Goal: Task Accomplishment & Management: Manage account settings

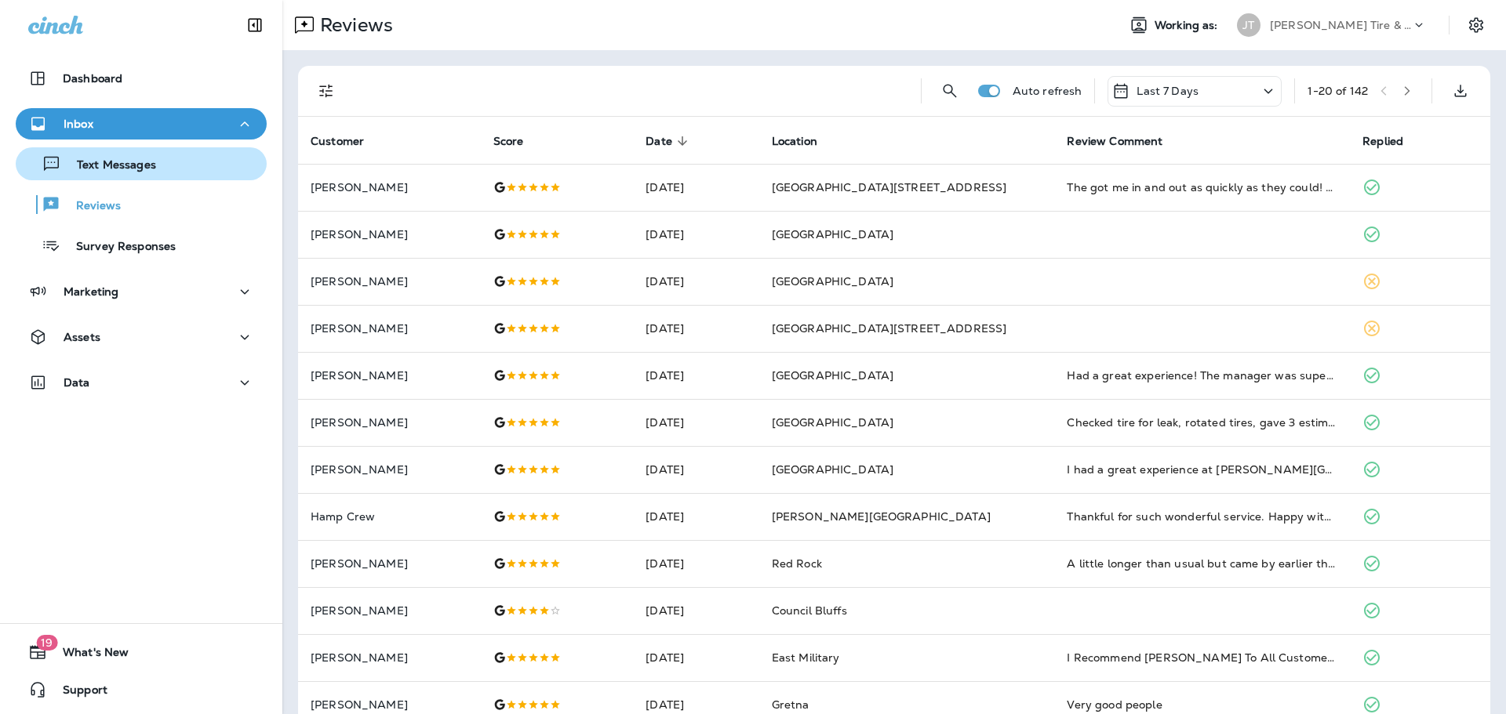
click at [149, 171] on p "Text Messages" at bounding box center [108, 165] width 95 height 15
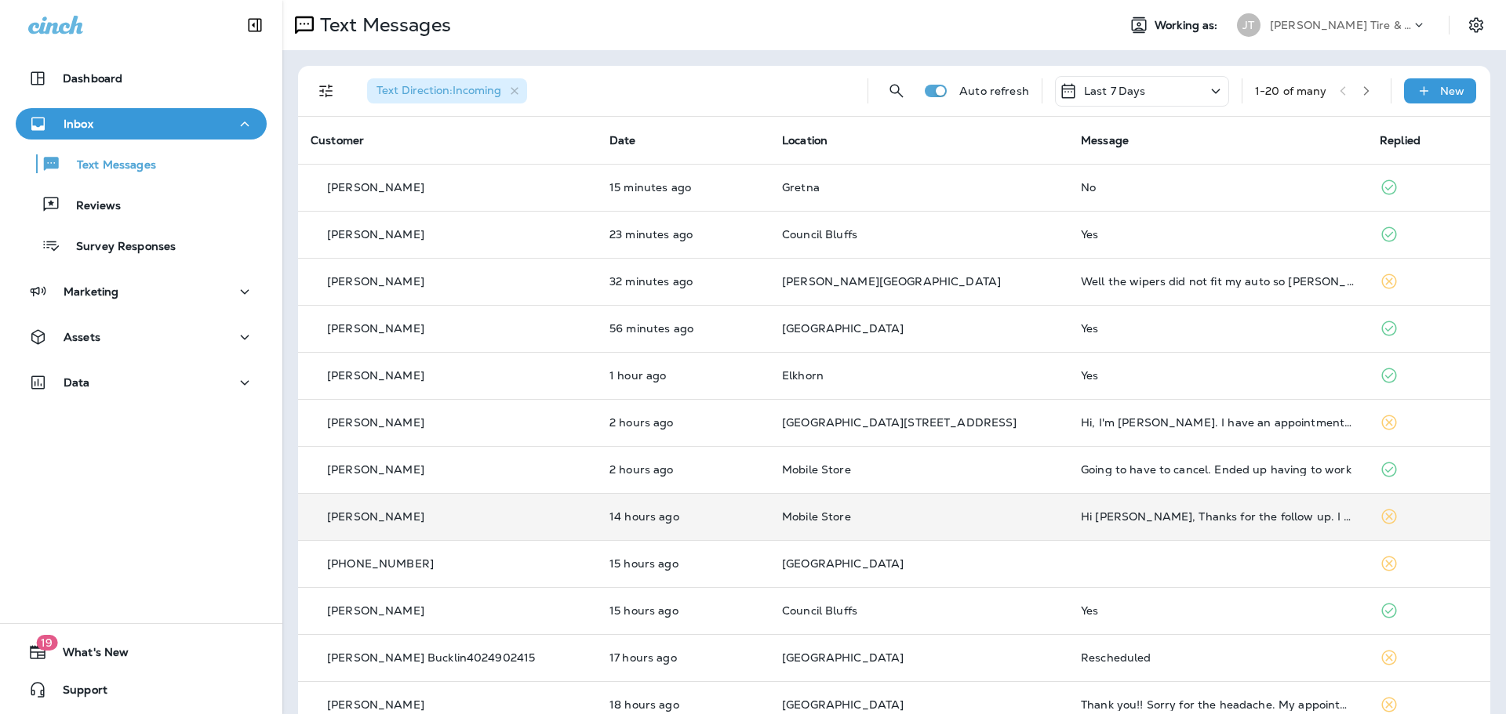
click at [1068, 528] on td "Hi [PERSON_NAME], Thanks for the follow up. I didn't know mobile tire repair se…" at bounding box center [1217, 516] width 299 height 47
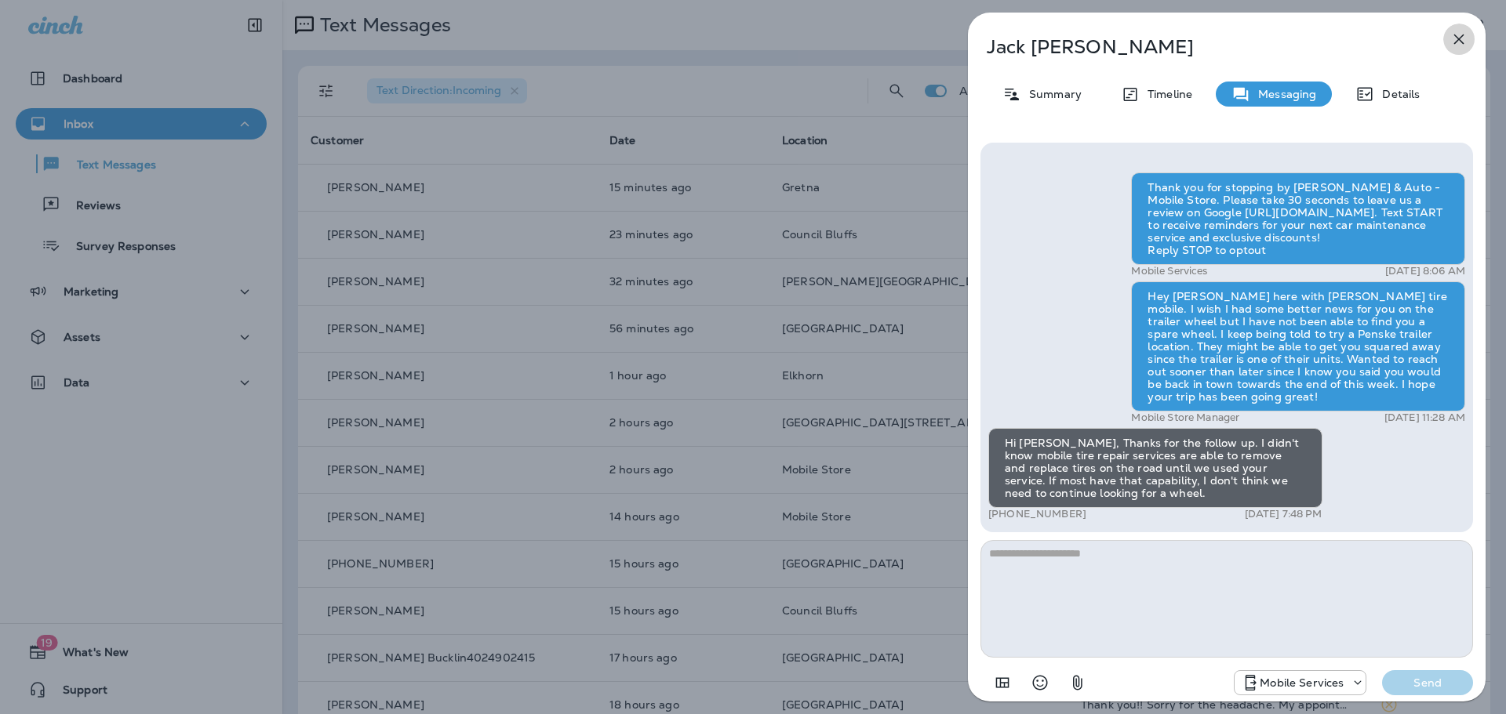
click at [1463, 32] on icon "button" at bounding box center [1458, 39] width 19 height 19
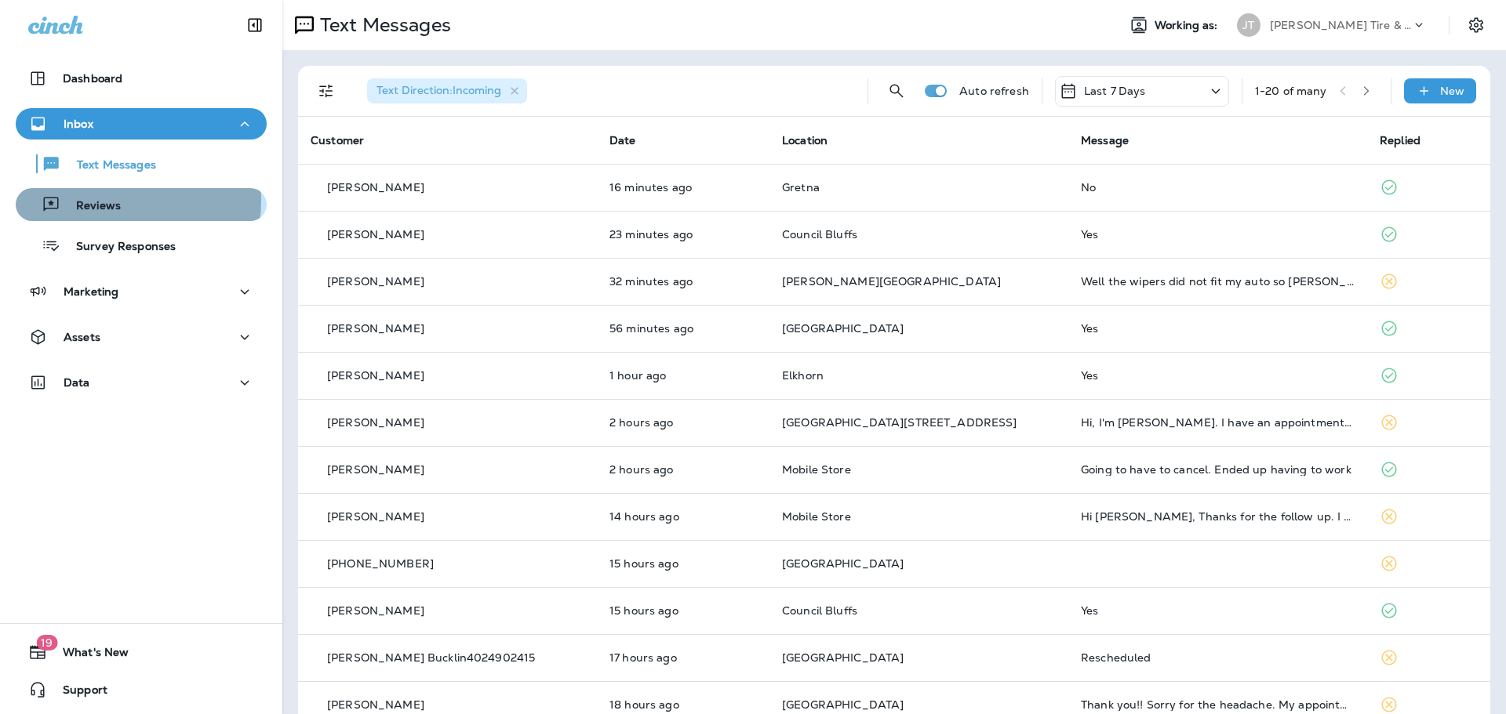
click at [108, 201] on p "Reviews" at bounding box center [90, 206] width 60 height 15
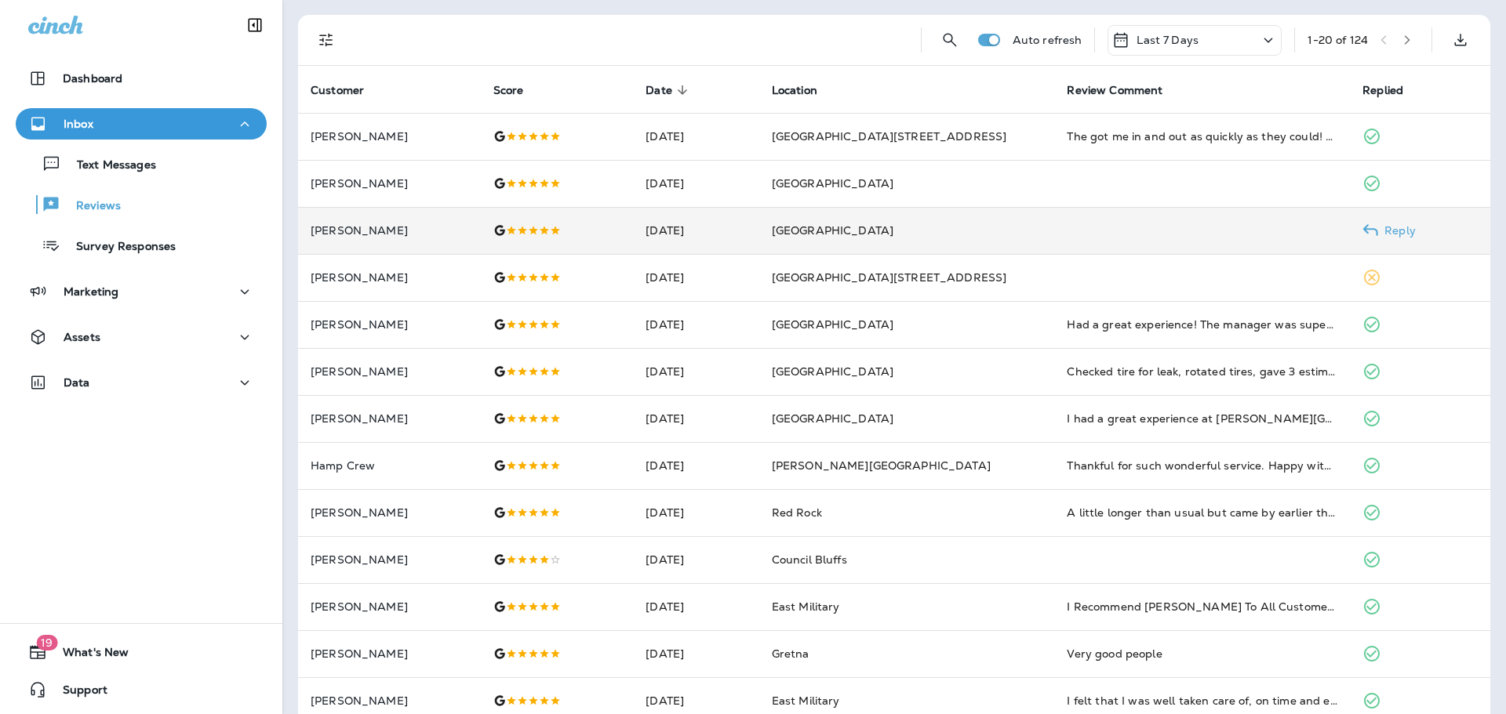
scroll to position [78, 0]
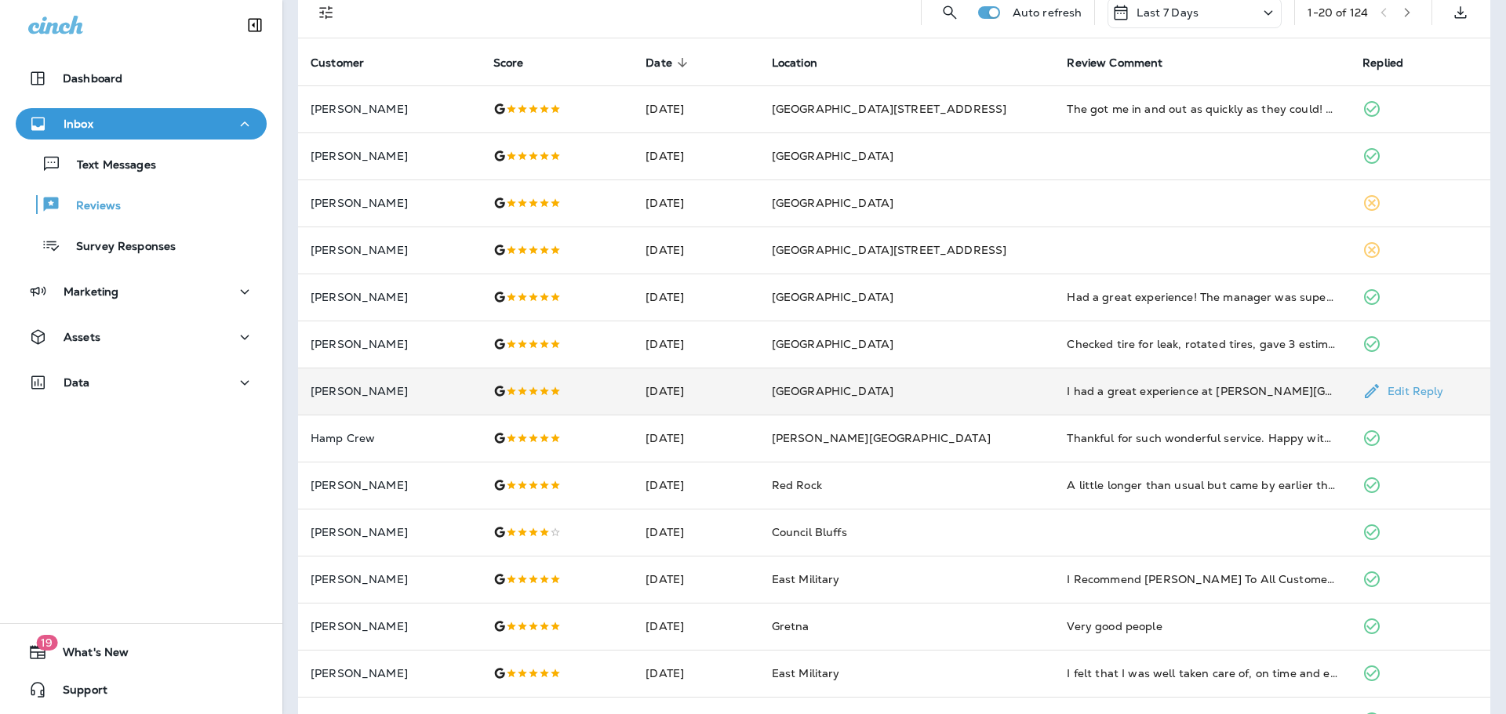
click at [1170, 387] on div "I had a great experience at [PERSON_NAME][GEOGRAPHIC_DATA] on 90th. I came in f…" at bounding box center [1202, 391] width 271 height 16
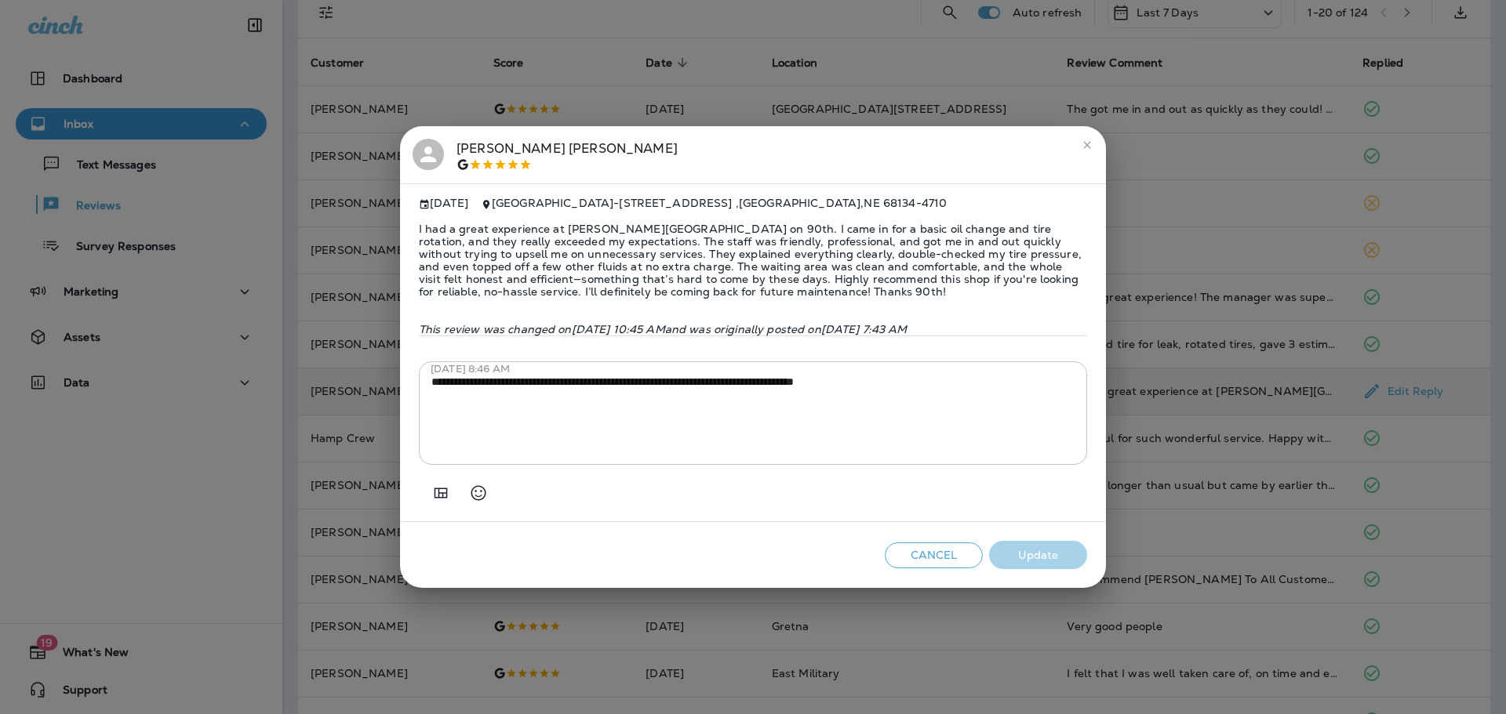
click at [1089, 141] on icon "close" at bounding box center [1086, 144] width 7 height 7
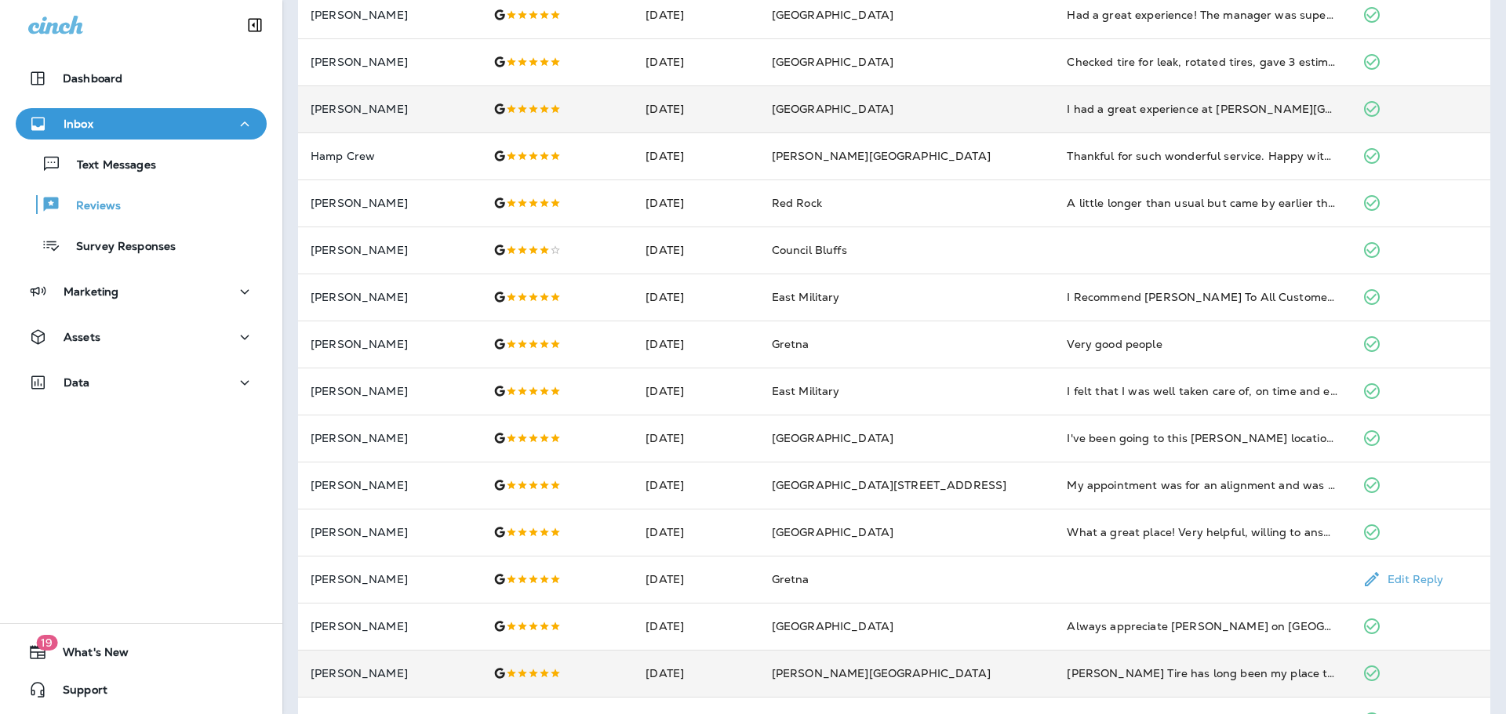
scroll to position [407, 0]
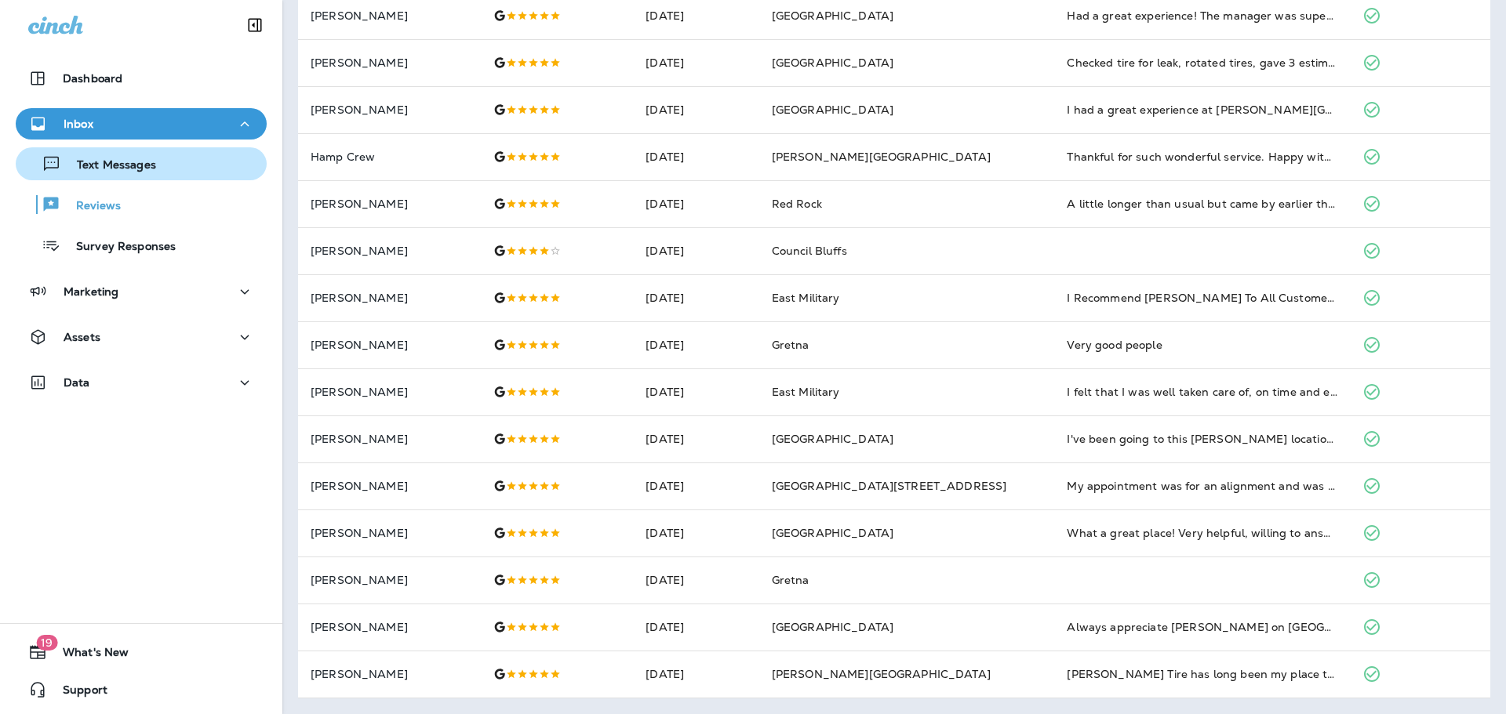
click at [126, 165] on p "Text Messages" at bounding box center [108, 165] width 95 height 15
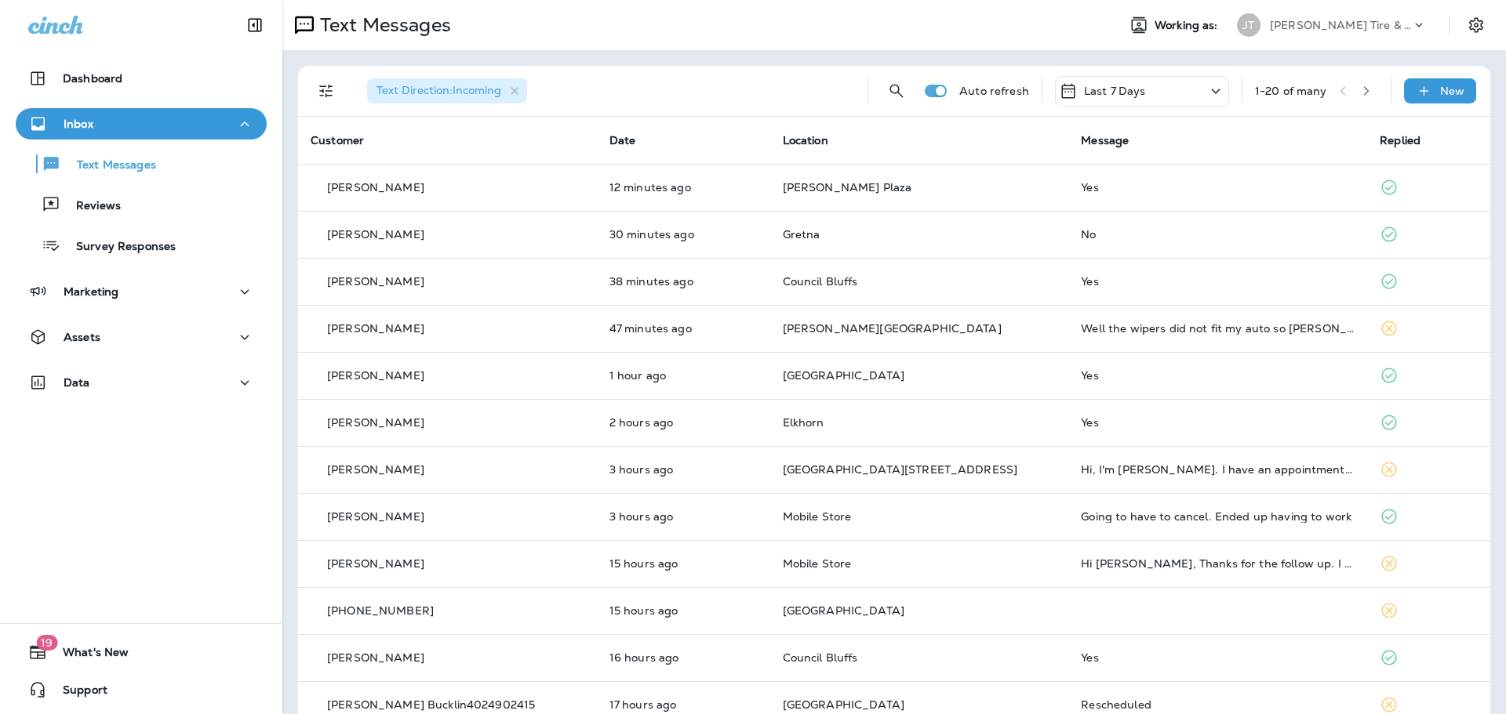
click at [135, 187] on div "Text Messages Reviews Survey Responses" at bounding box center [141, 201] width 251 height 122
click at [133, 201] on div "Reviews" at bounding box center [141, 205] width 238 height 24
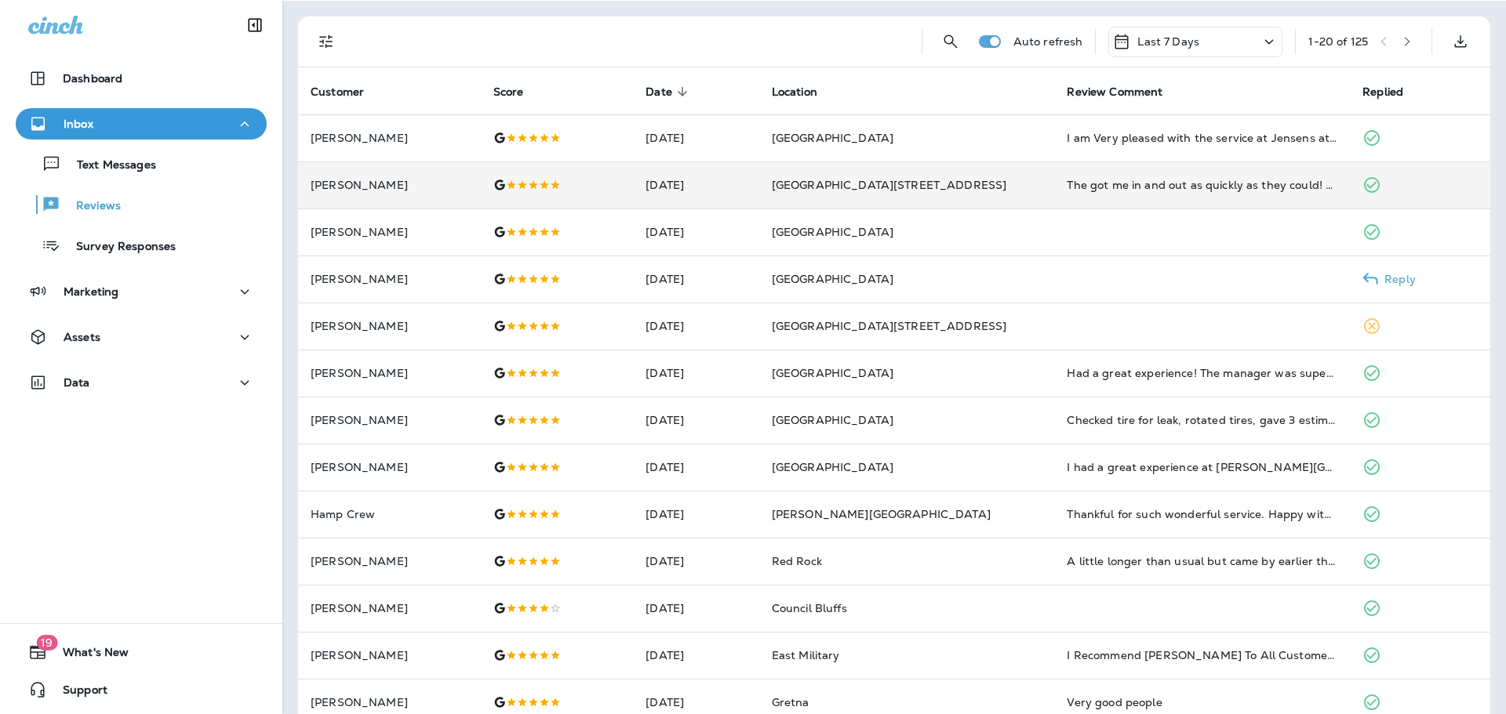
scroll to position [157, 0]
